Goal: Find specific page/section: Find specific page/section

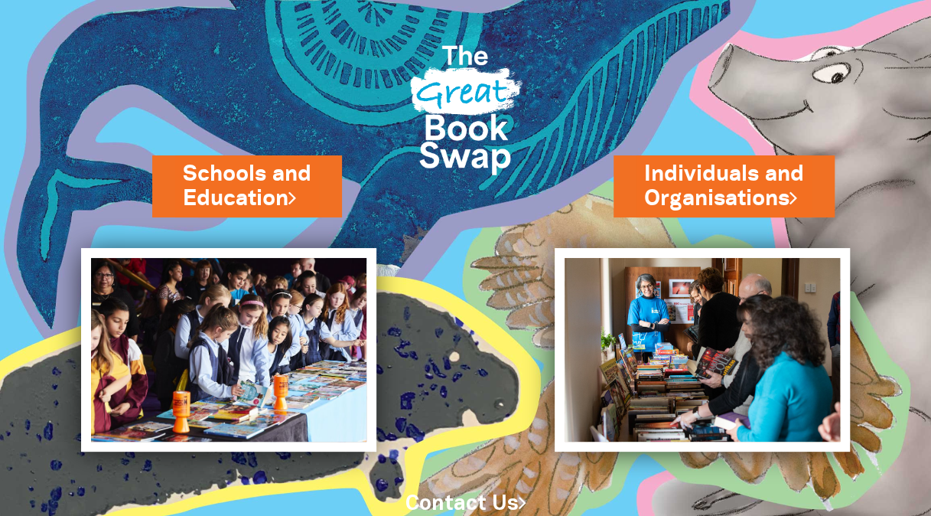
scroll to position [50, 0]
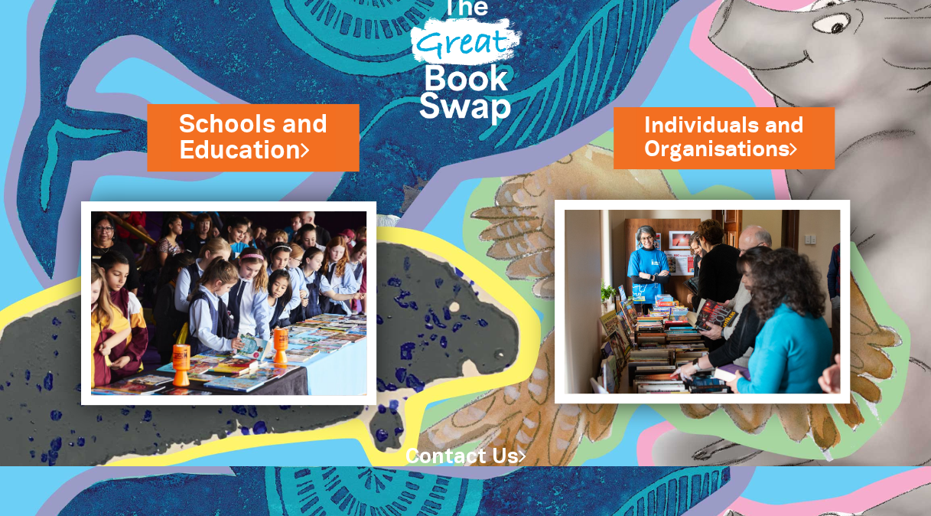
click at [237, 115] on link "Schools and Education" at bounding box center [253, 137] width 148 height 60
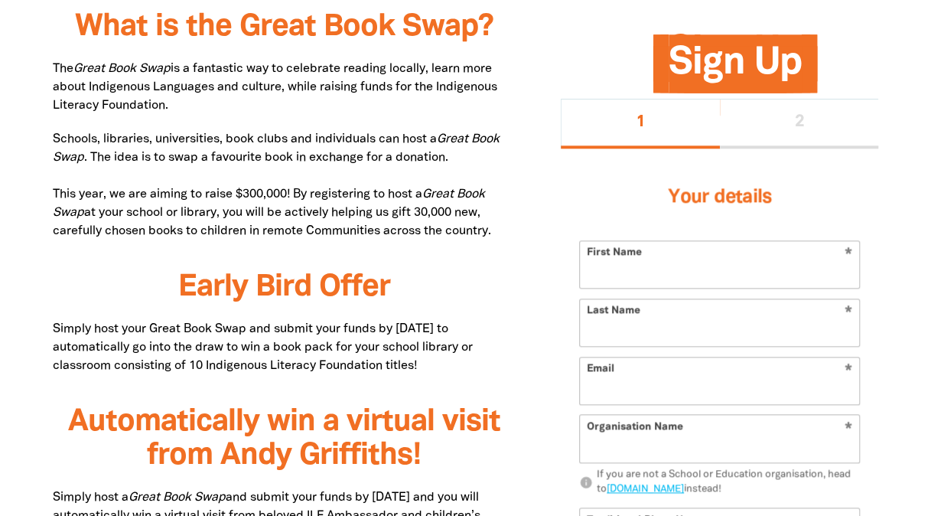
scroll to position [741, 0]
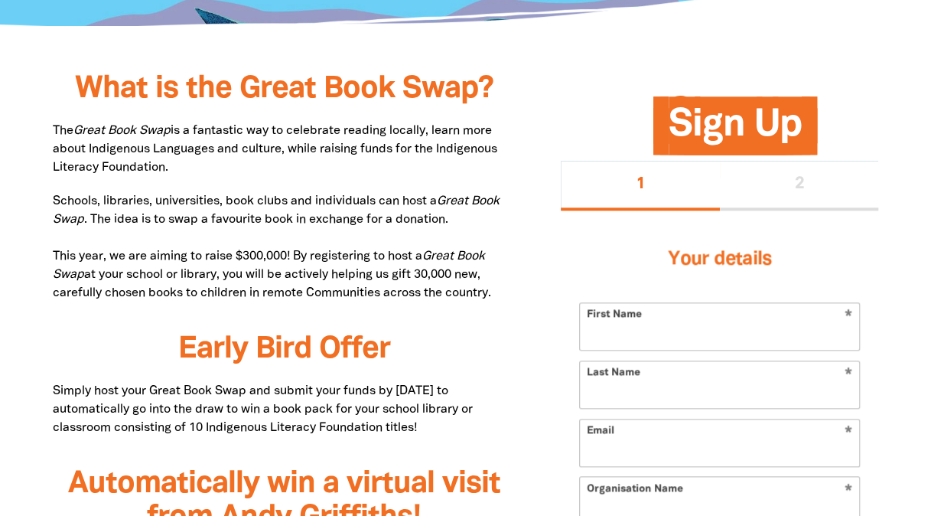
drag, startPoint x: 77, startPoint y: 86, endPoint x: 510, endPoint y: 295, distance: 481.2
drag, startPoint x: 510, startPoint y: 295, endPoint x: 471, endPoint y: 289, distance: 38.7
copy div "What is the Great Book Swap? The Great Book Swap is a fantastic way to celebrat…"
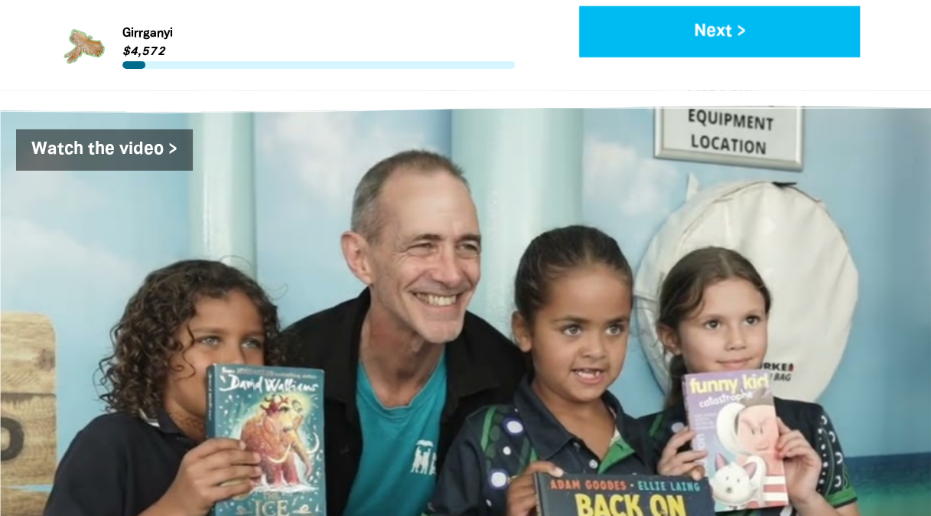
scroll to position [2403, 0]
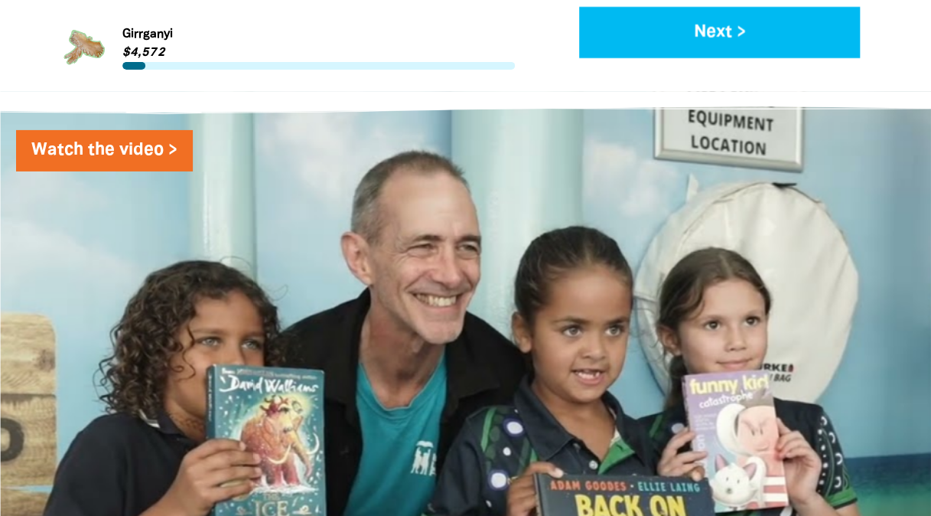
click at [127, 130] on link "Watch the video >" at bounding box center [104, 150] width 177 height 41
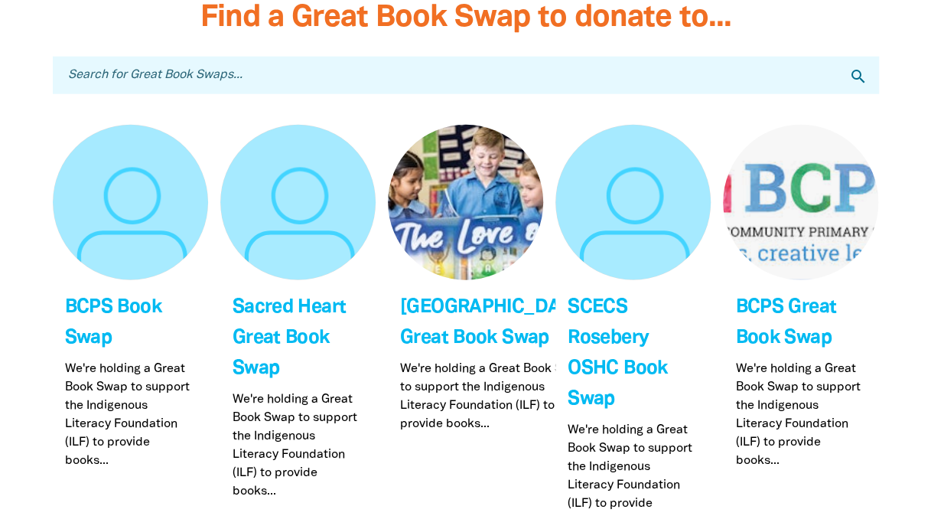
scroll to position [4655, 0]
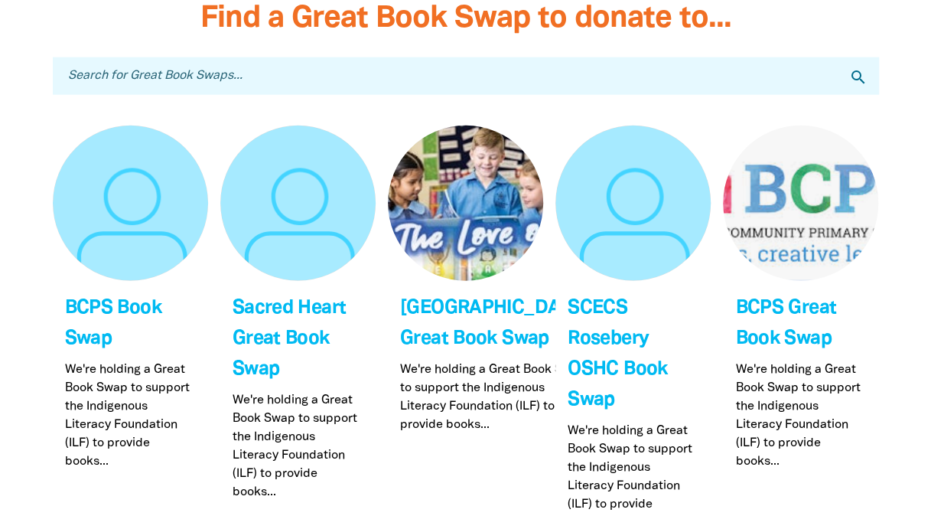
click at [327, 62] on input "Search for Great Book Swaps..." at bounding box center [466, 75] width 826 height 37
type input "kelvin grove"
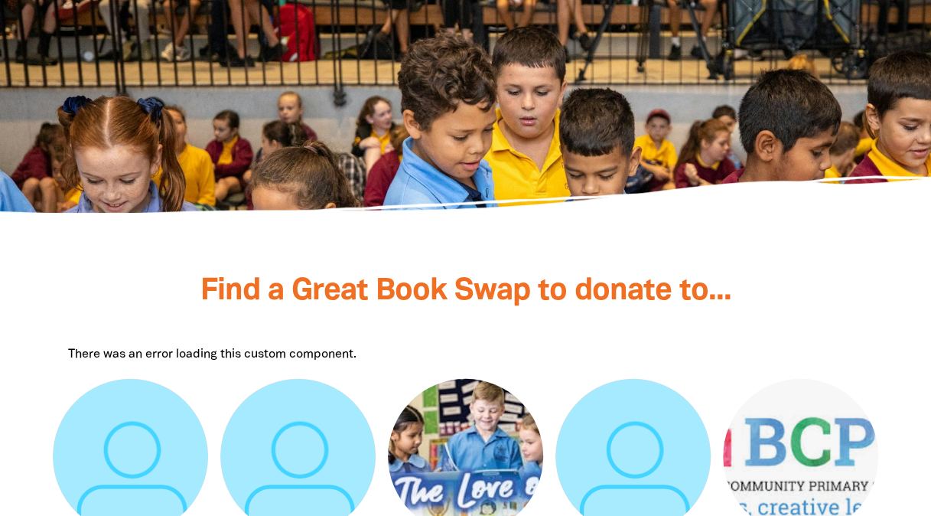
scroll to position [4625, 0]
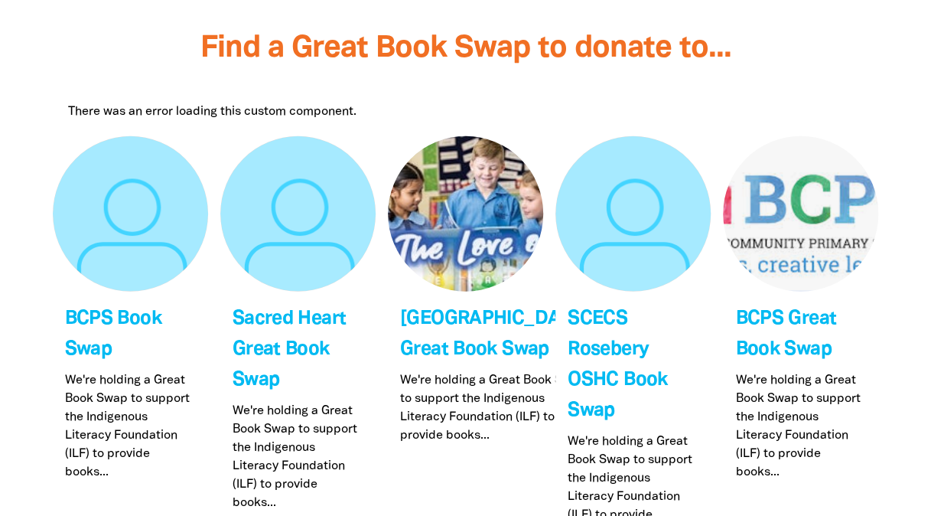
click at [252, 103] on div "There was an error loading this custom component." at bounding box center [466, 112] width 796 height 18
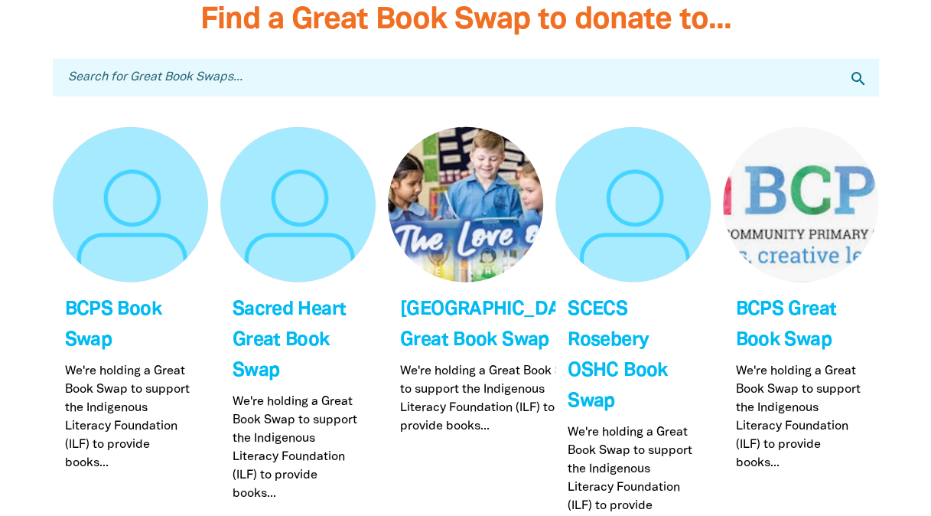
click at [235, 96] on input "Search for Great Book Swaps..." at bounding box center [466, 77] width 826 height 37
click at [277, 81] on input "Search for Great Book Swaps..." at bounding box center [466, 77] width 826 height 37
type input "l"
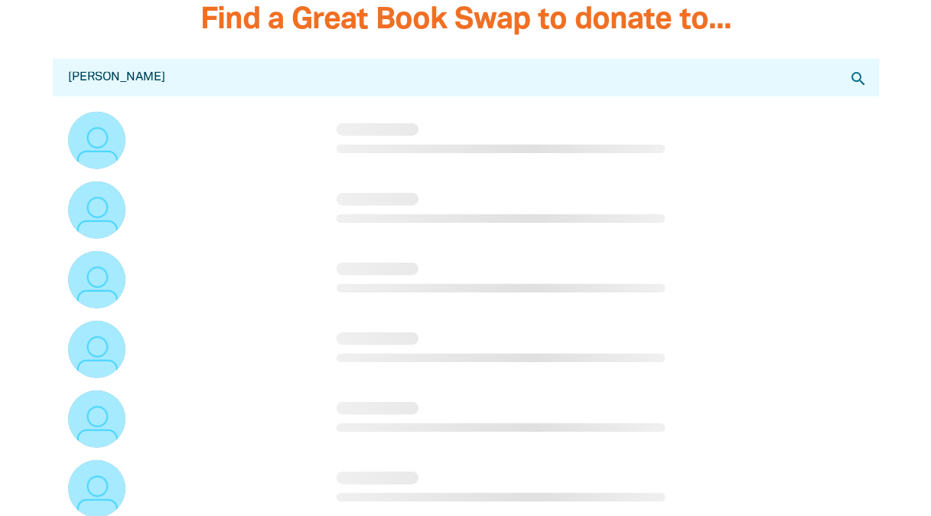
type input "[PERSON_NAME]"
